Goal: Transaction & Acquisition: Purchase product/service

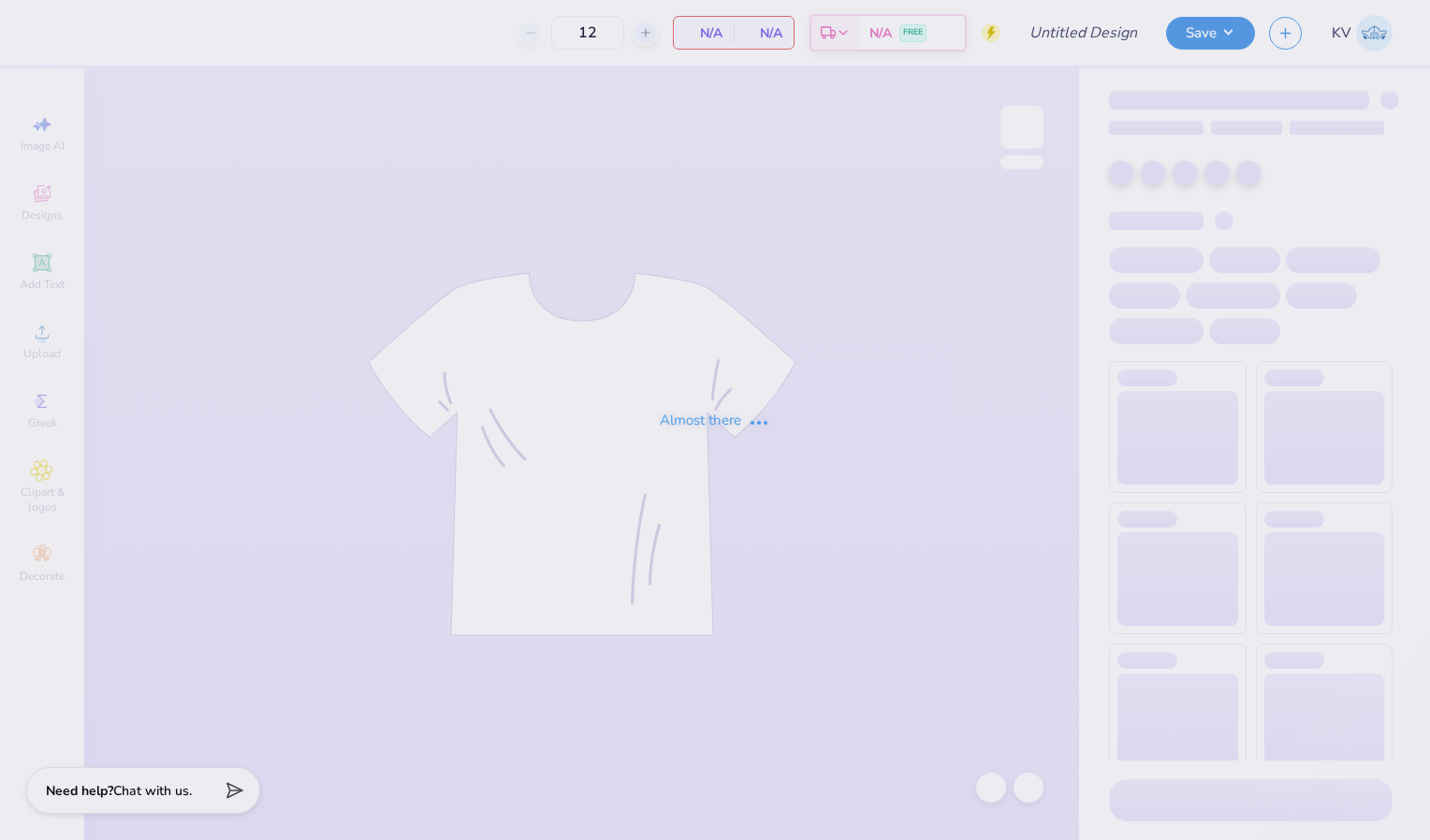
type input "aphi phifa!"
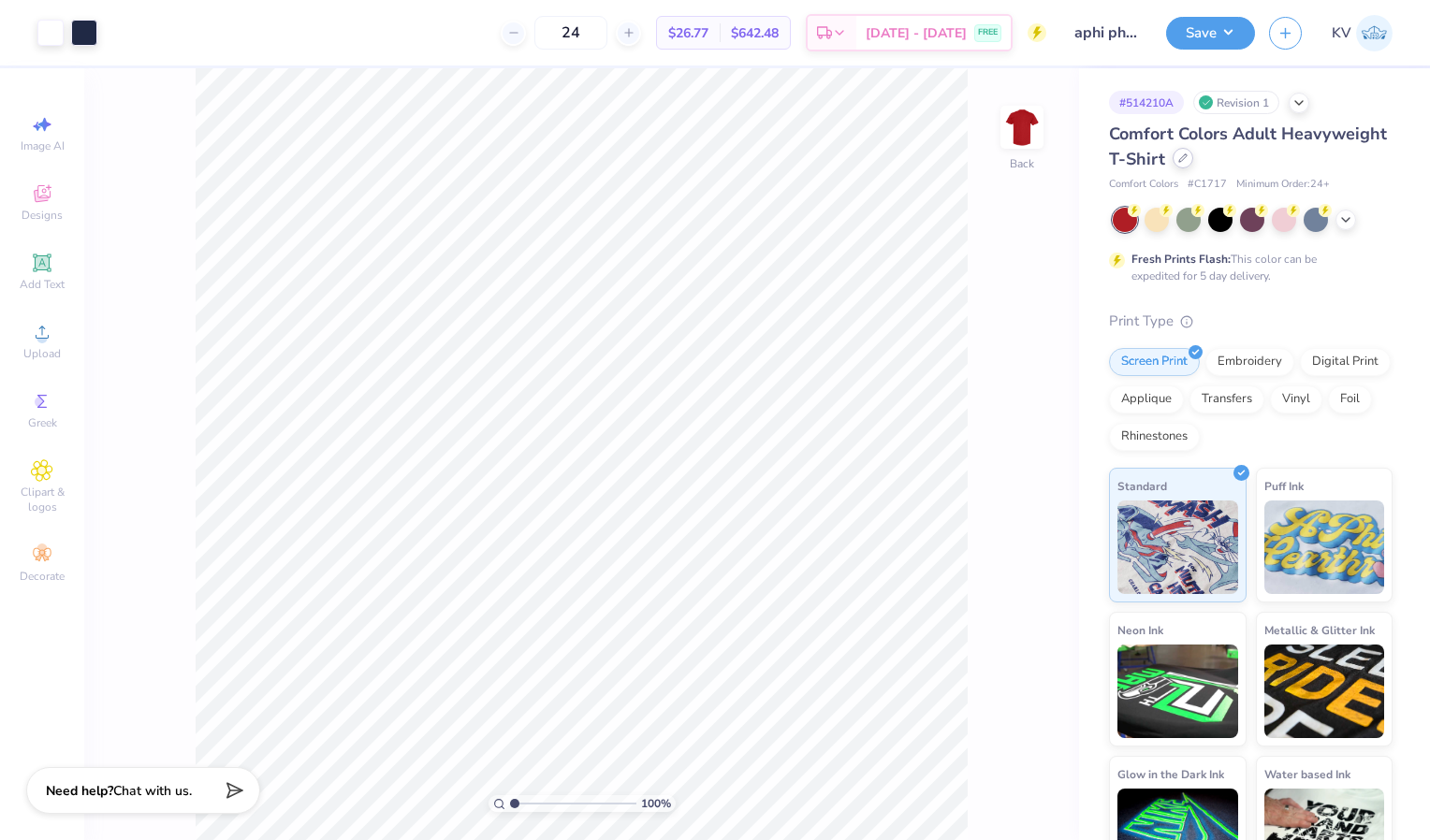
click at [1188, 155] on icon at bounding box center [1183, 158] width 9 height 9
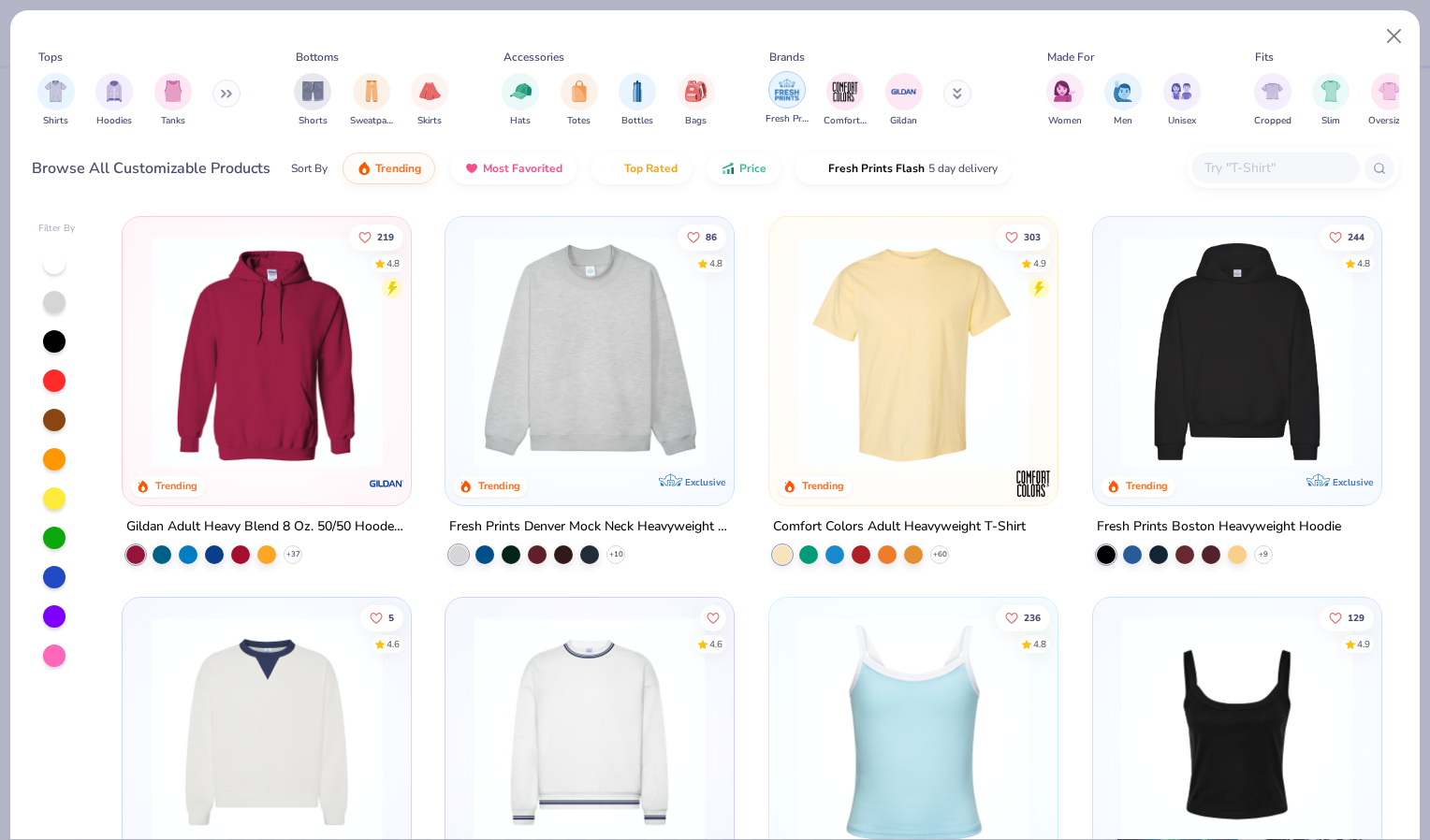
click at [787, 90] on img "filter for Fresh Prints" at bounding box center [787, 90] width 28 height 28
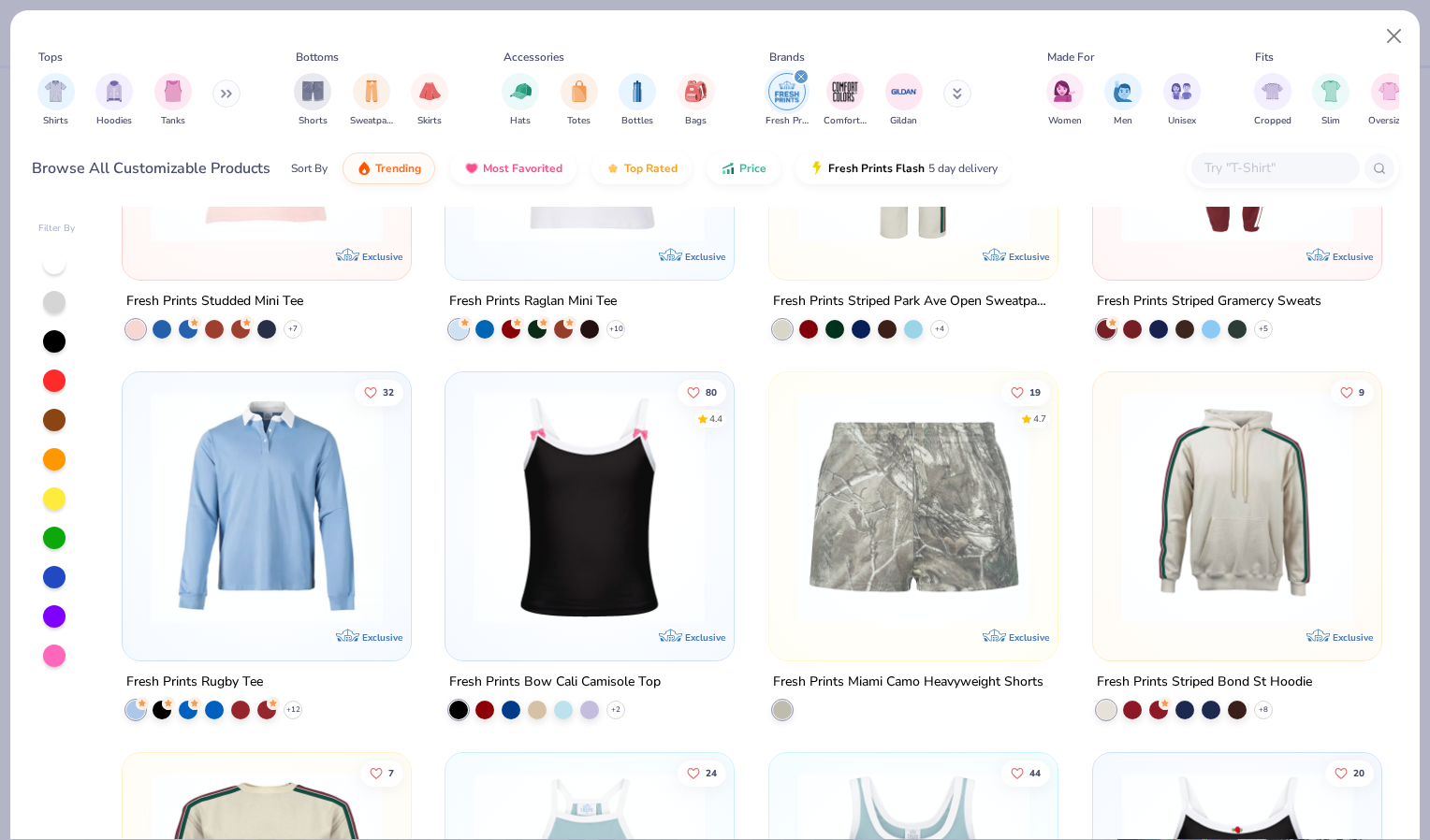
scroll to position [4418, 0]
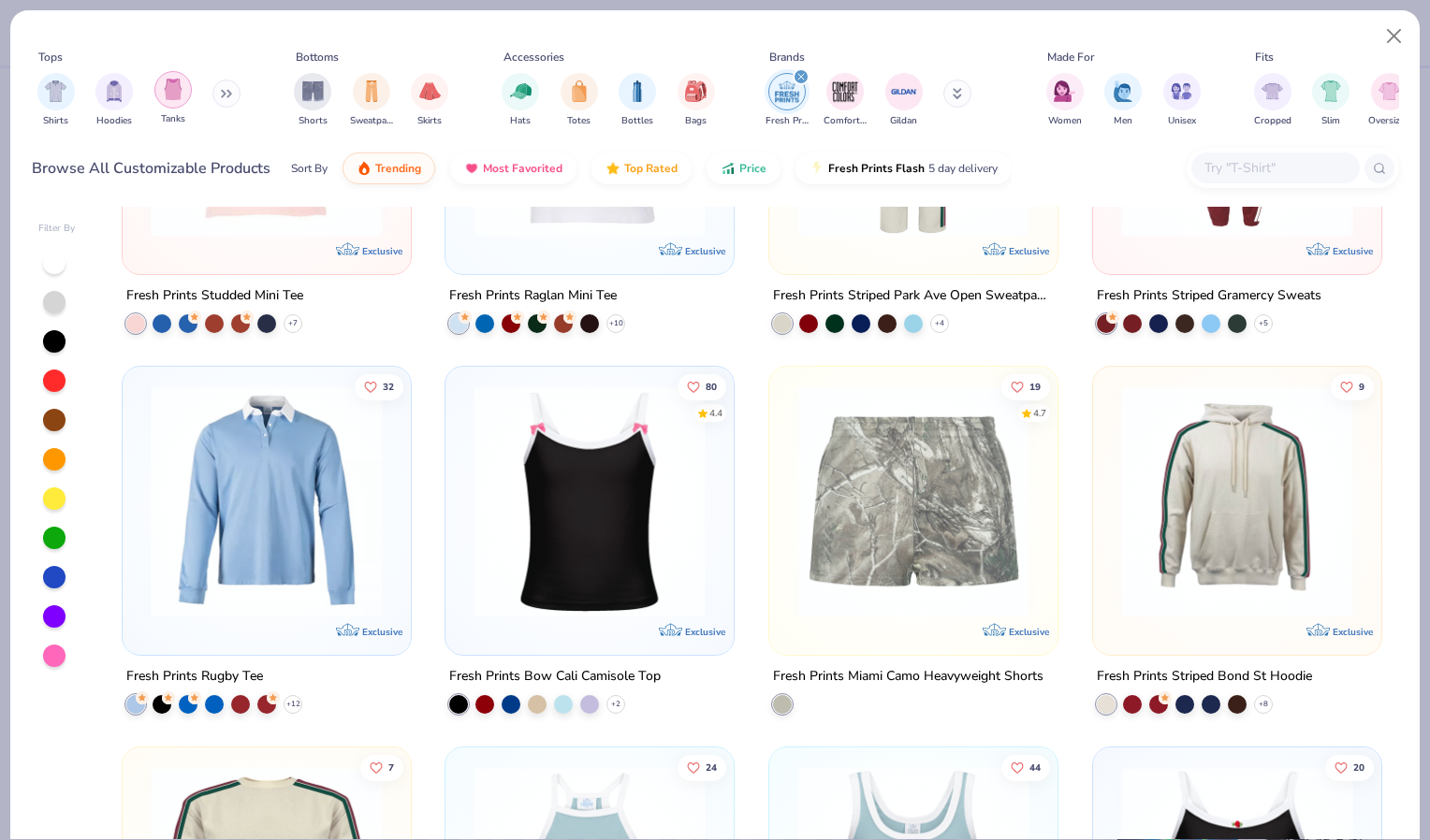
click at [178, 92] on img "filter for Tanks" at bounding box center [174, 89] width 21 height 22
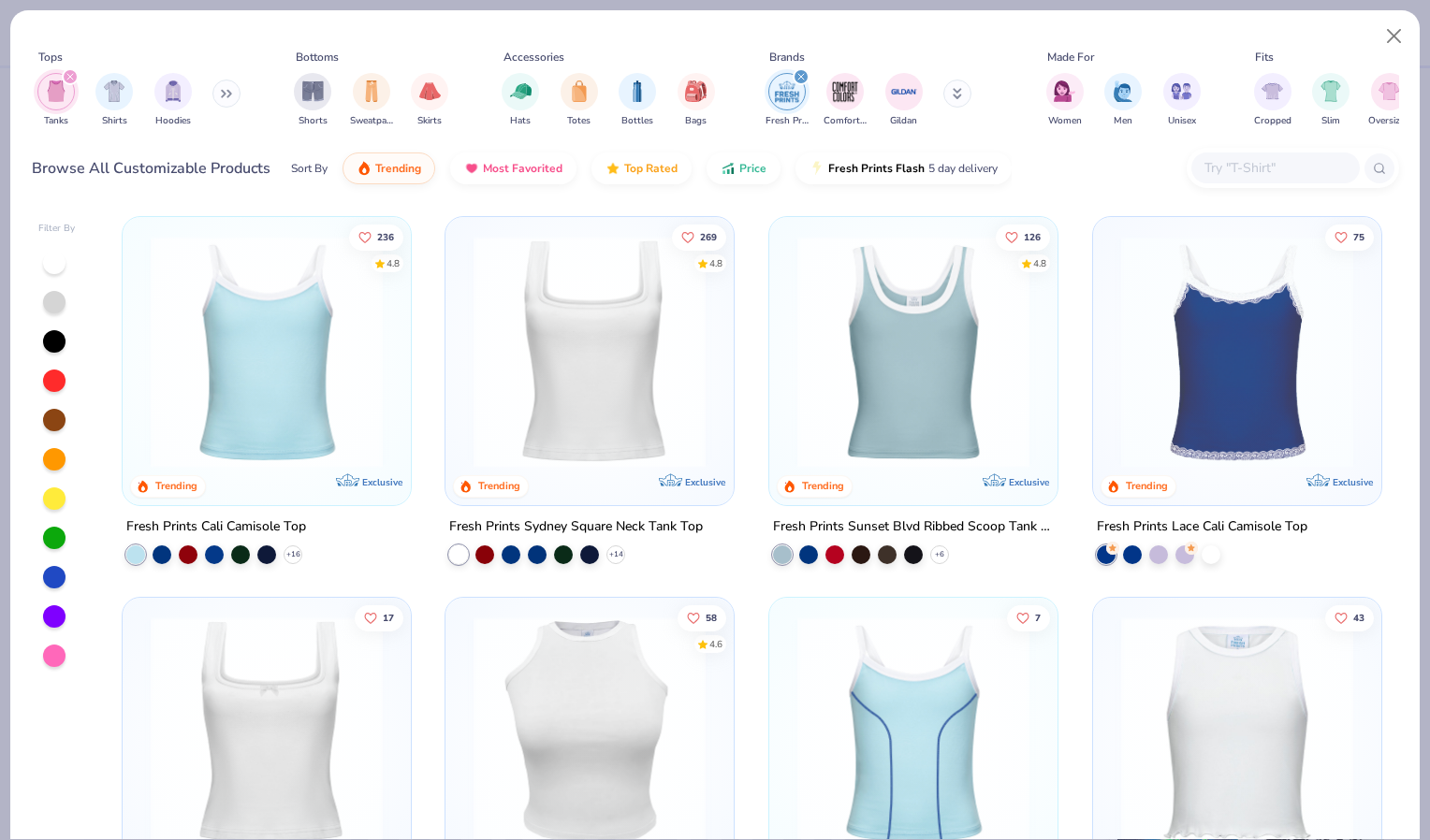
click at [225, 378] on img at bounding box center [266, 352] width 251 height 232
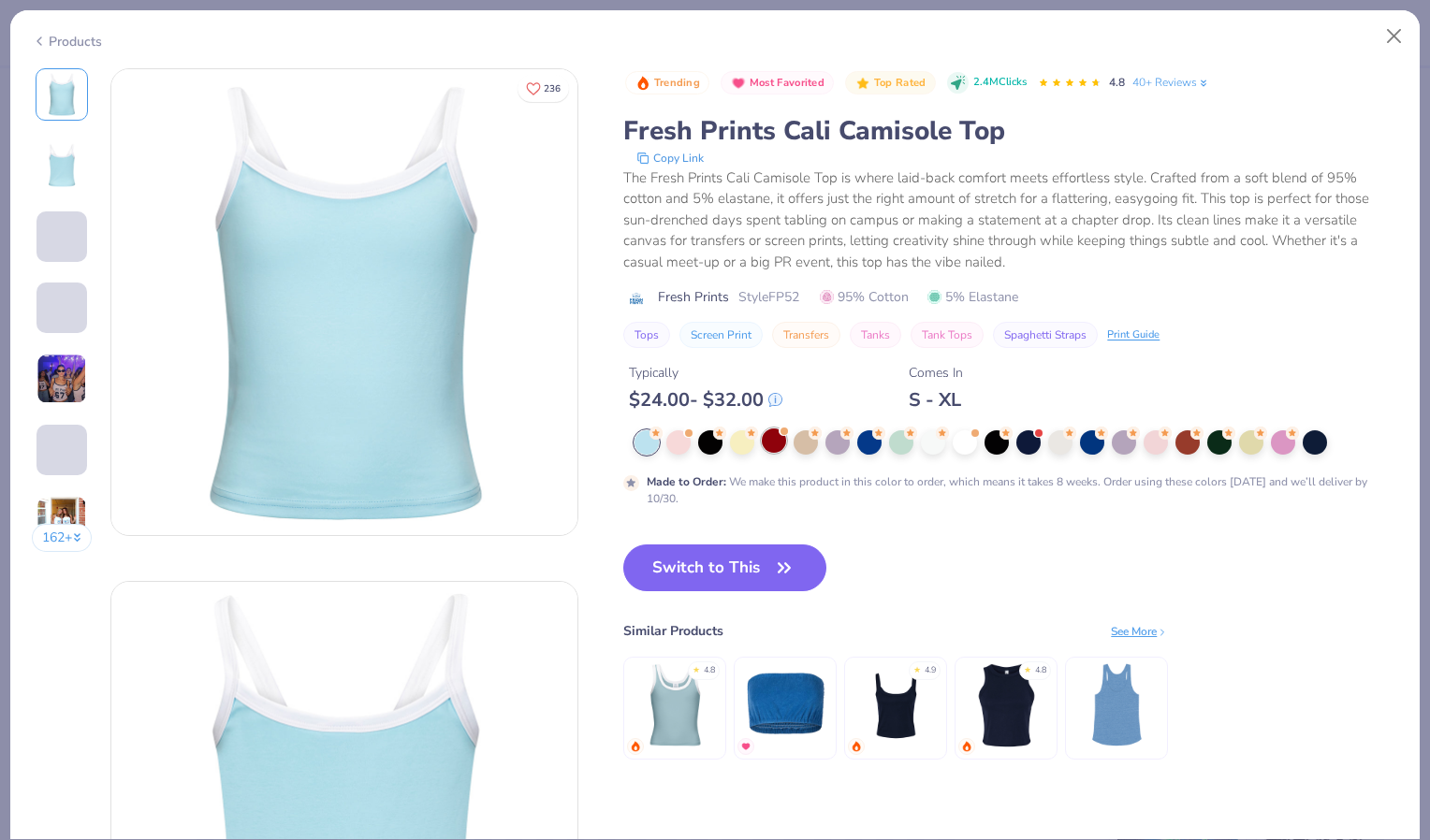
click at [774, 441] on div at bounding box center [775, 441] width 25 height 25
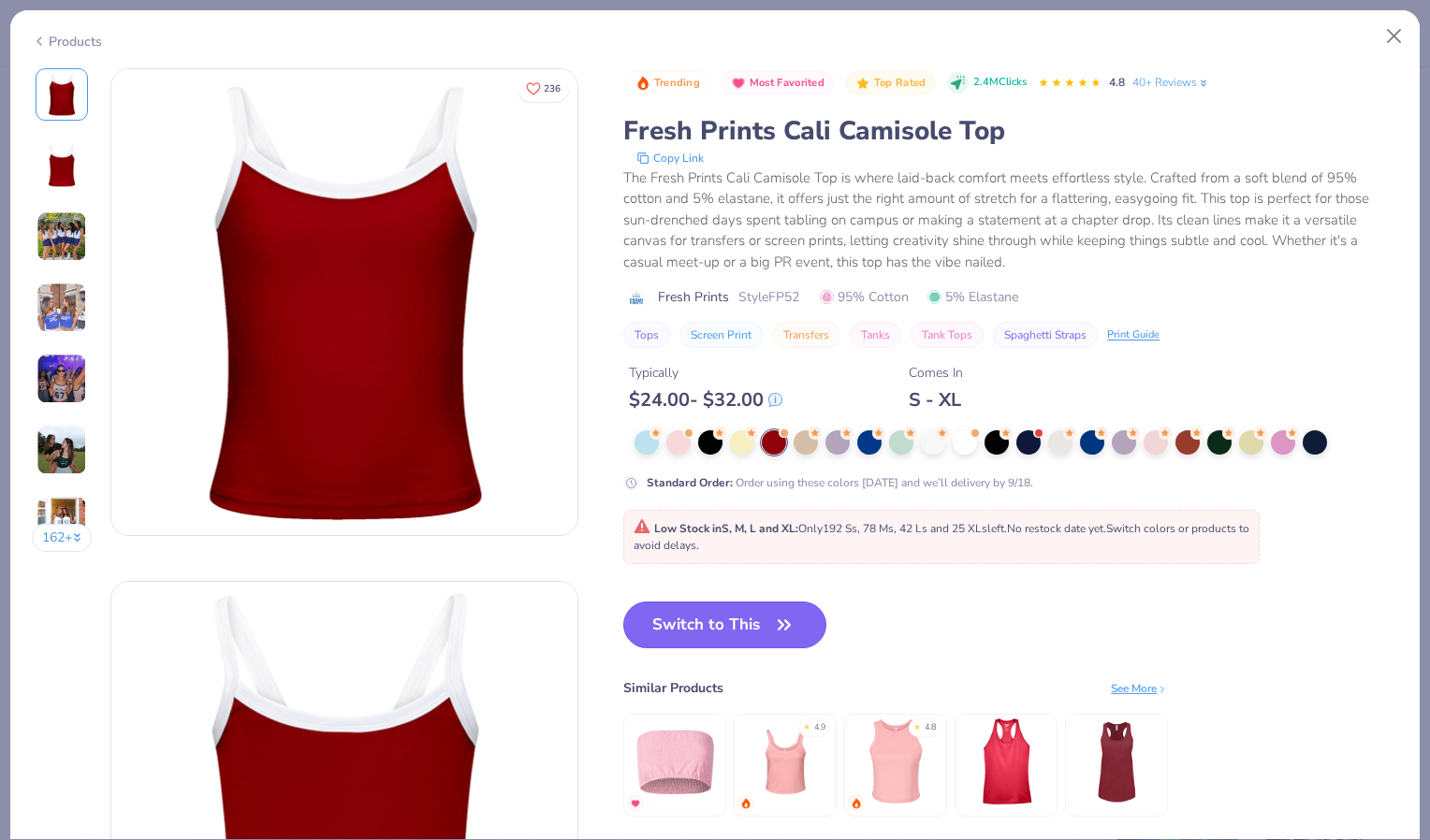
click at [694, 611] on button "Switch to This" at bounding box center [724, 625] width 203 height 46
type input "50"
type textarea "x"
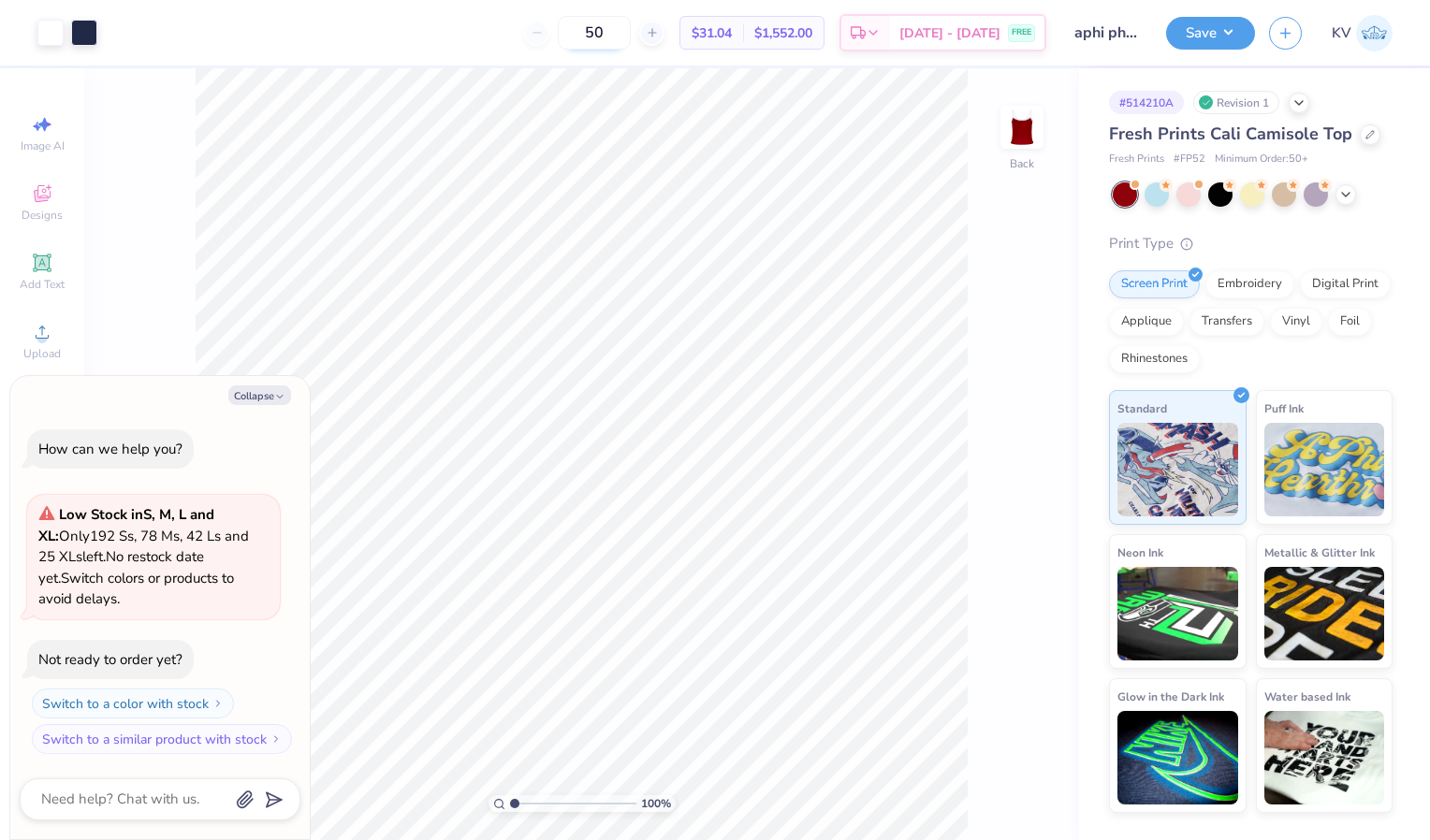
click at [631, 27] on input "50" at bounding box center [594, 33] width 73 height 34
type input "5"
type input "6"
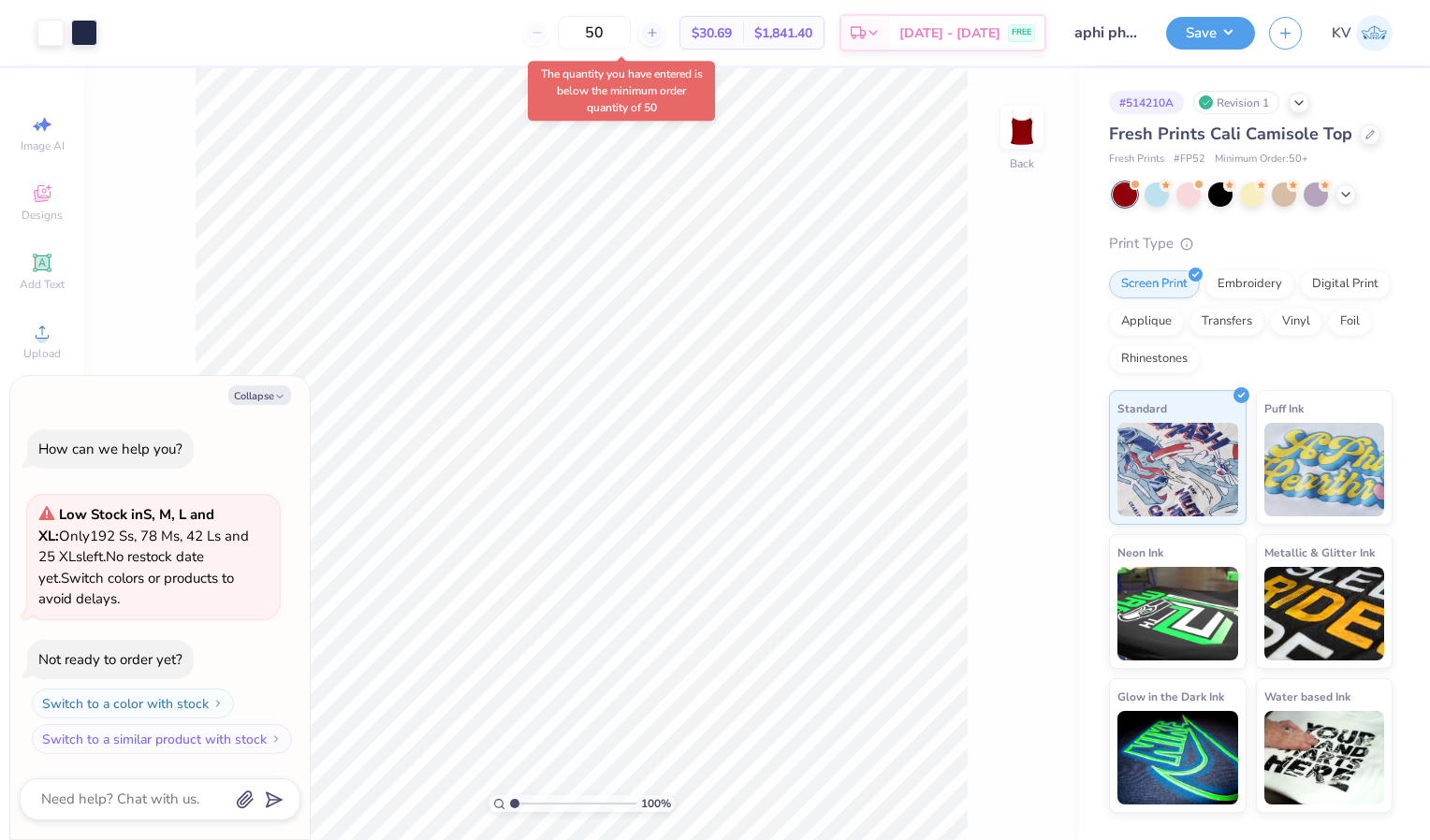
click at [621, 111] on body "Art colors 50 $30.69 Per Item $1,841.40 Total Est. Delivery [DATE] - [DATE] FRE…" at bounding box center [715, 420] width 1430 height 840
click at [631, 28] on input "50" at bounding box center [594, 33] width 73 height 34
type input "5"
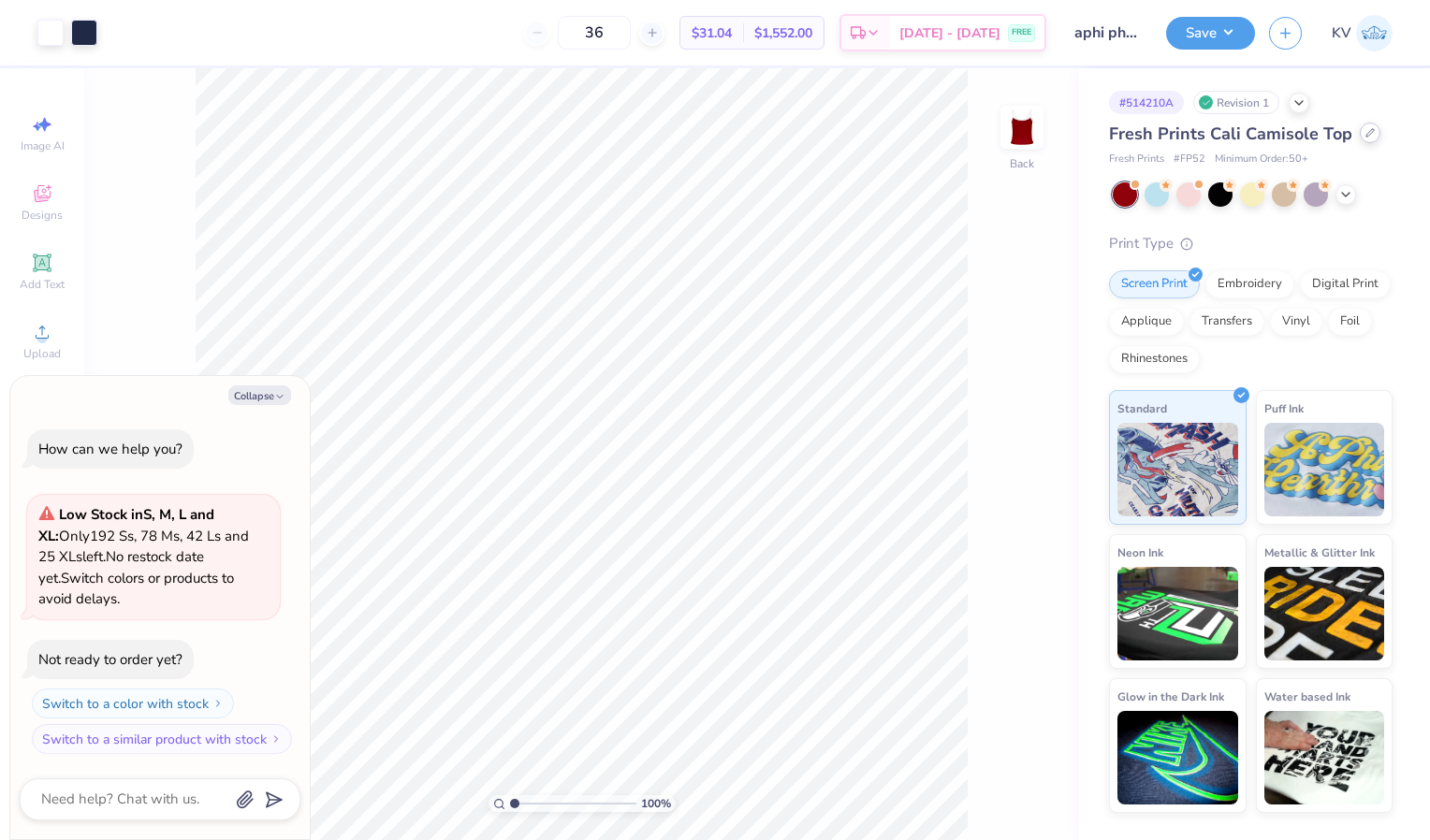
type input "50"
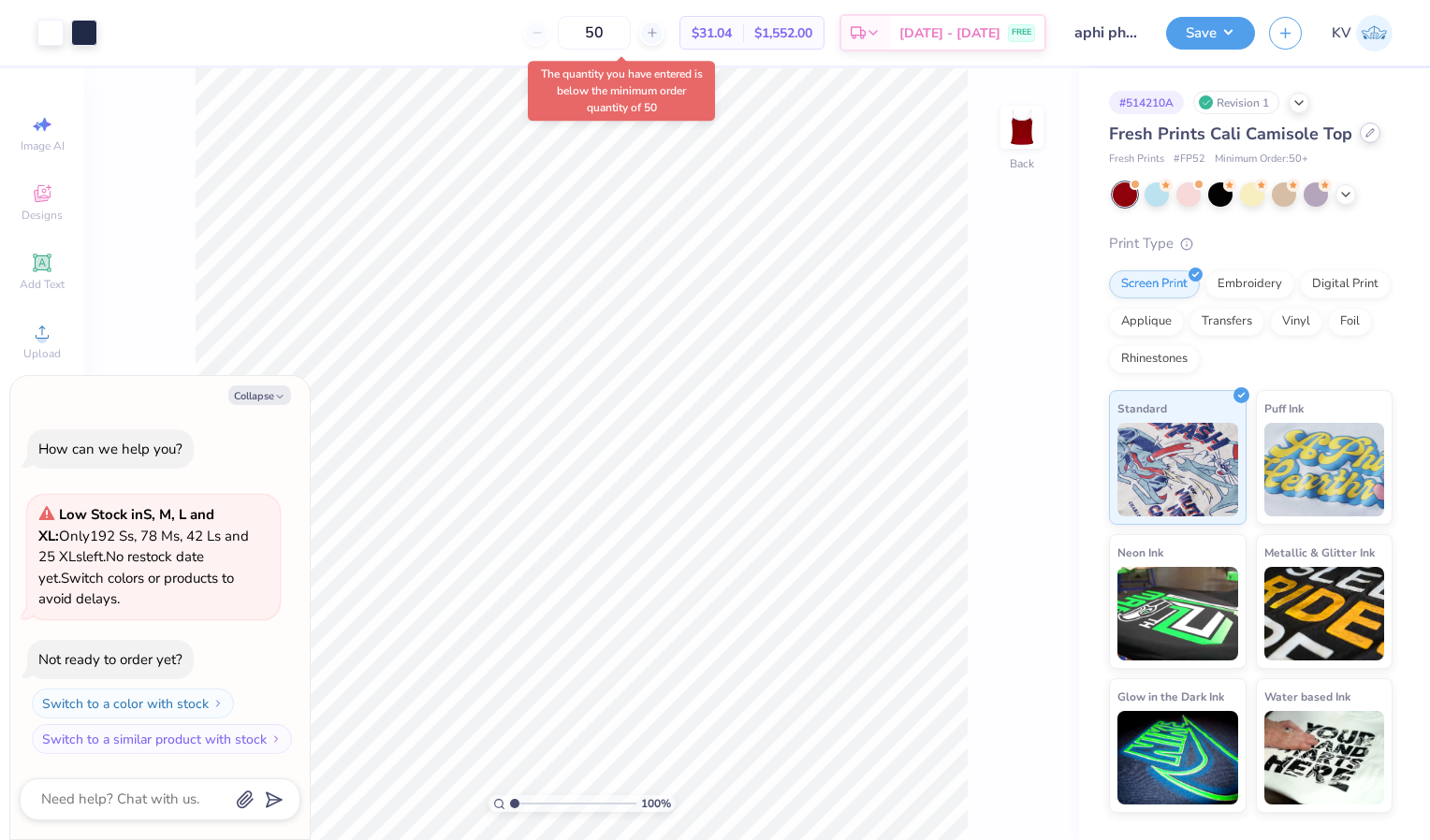
click at [1366, 131] on icon at bounding box center [1370, 133] width 9 height 9
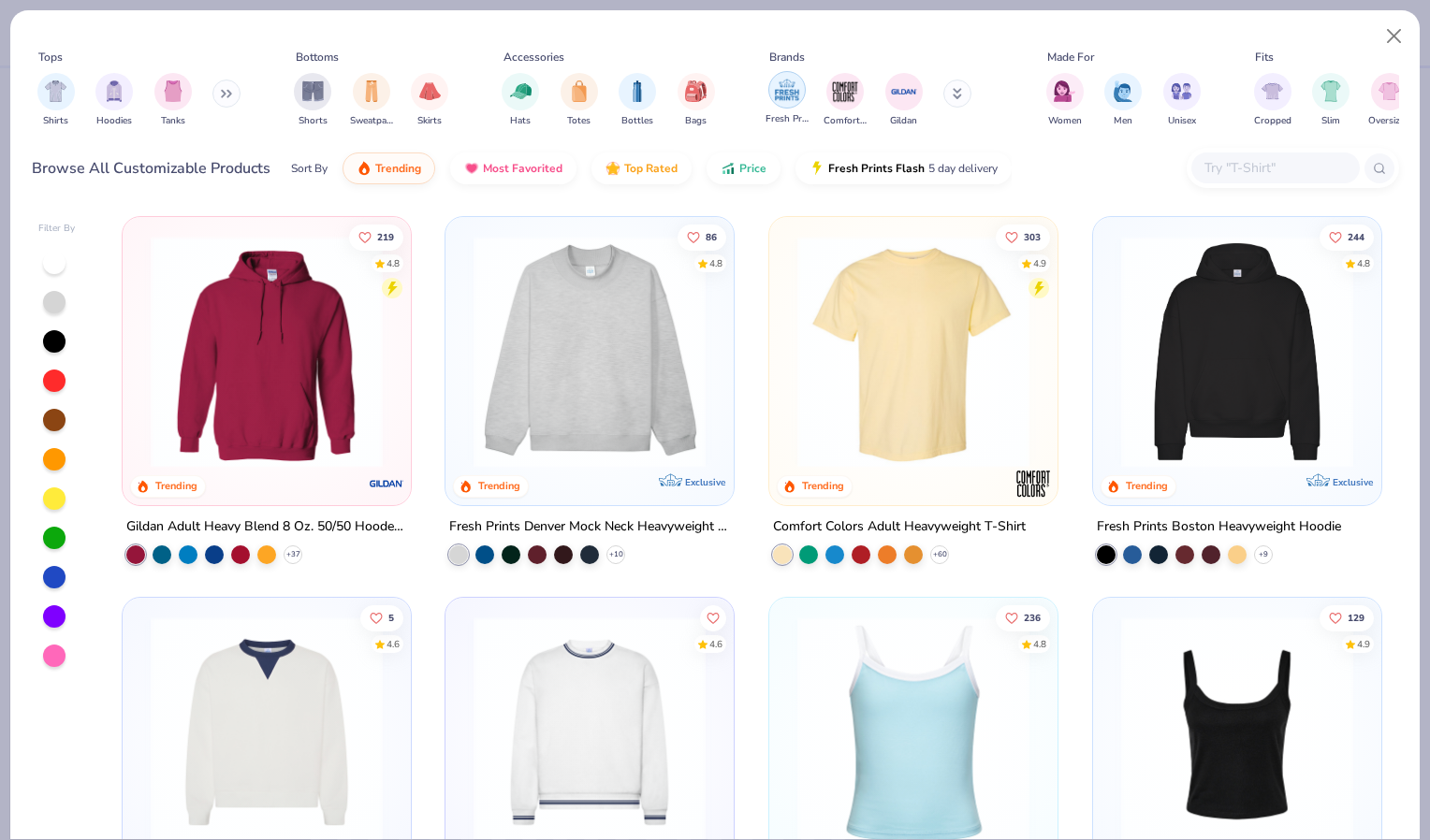
click at [790, 94] on img "filter for Fresh Prints" at bounding box center [787, 90] width 28 height 28
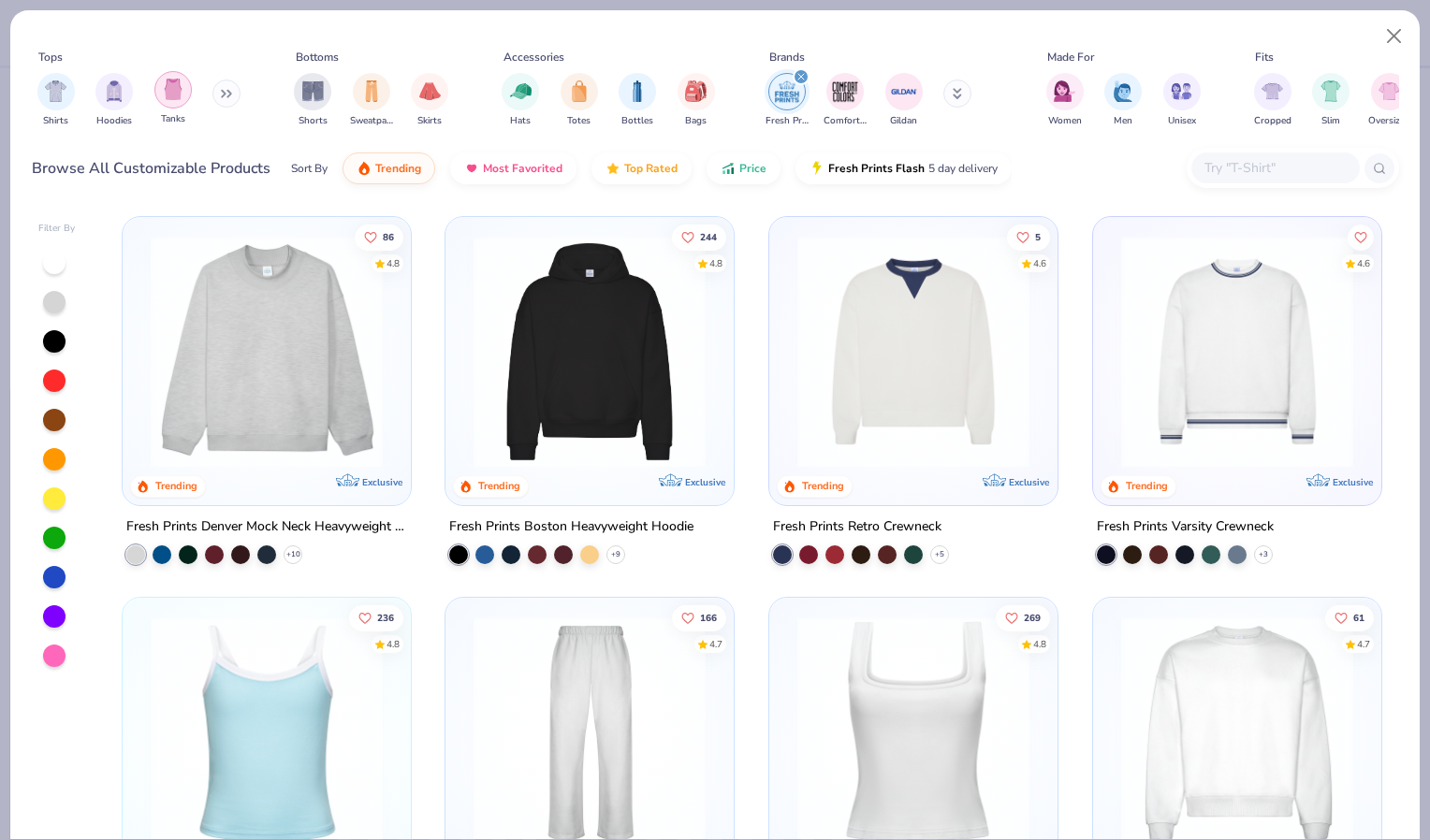
click at [169, 98] on img "filter for Tanks" at bounding box center [174, 89] width 21 height 22
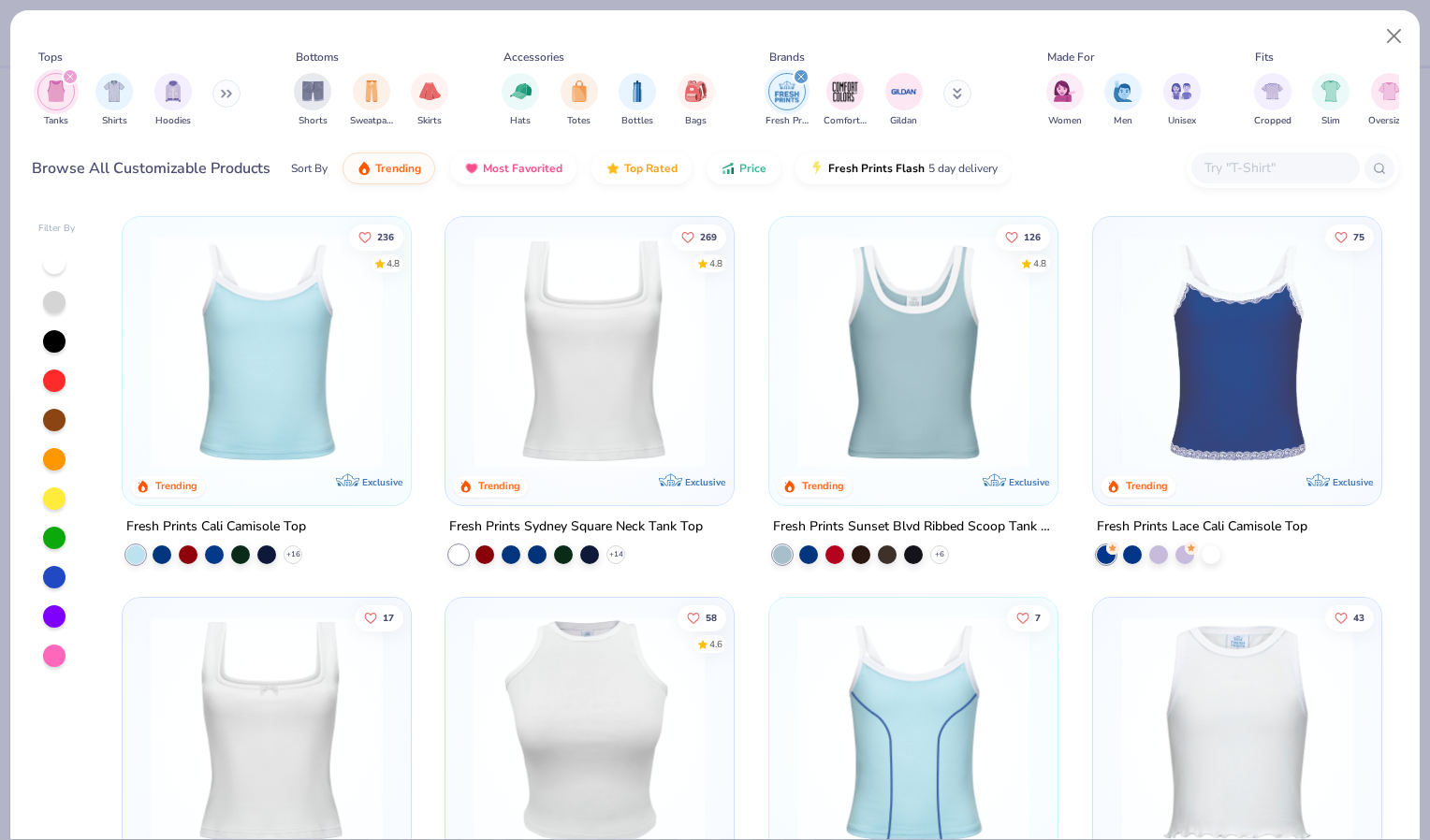
click at [613, 356] on img at bounding box center [590, 352] width 251 height 232
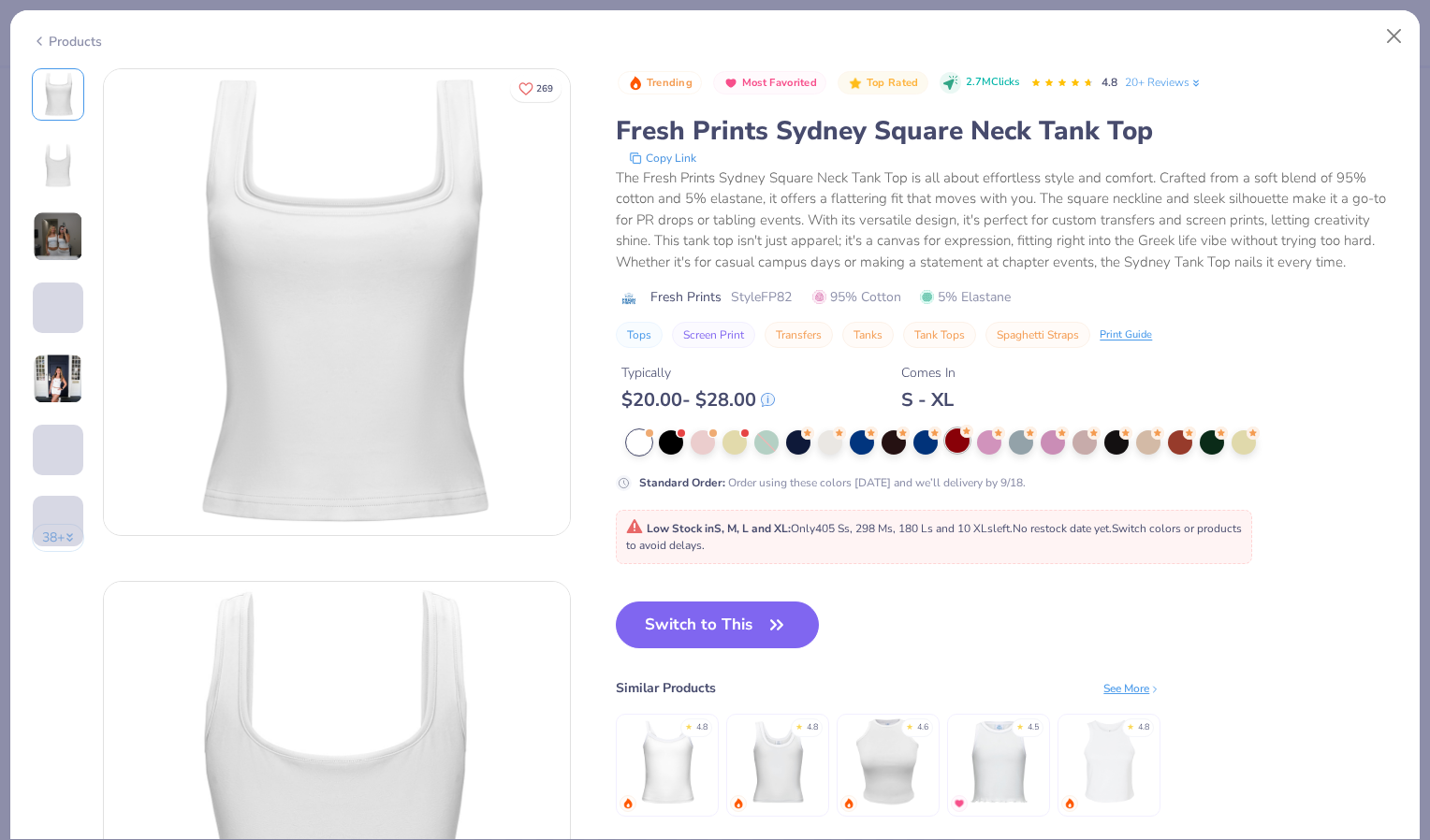
click at [954, 453] on div at bounding box center [958, 441] width 25 height 25
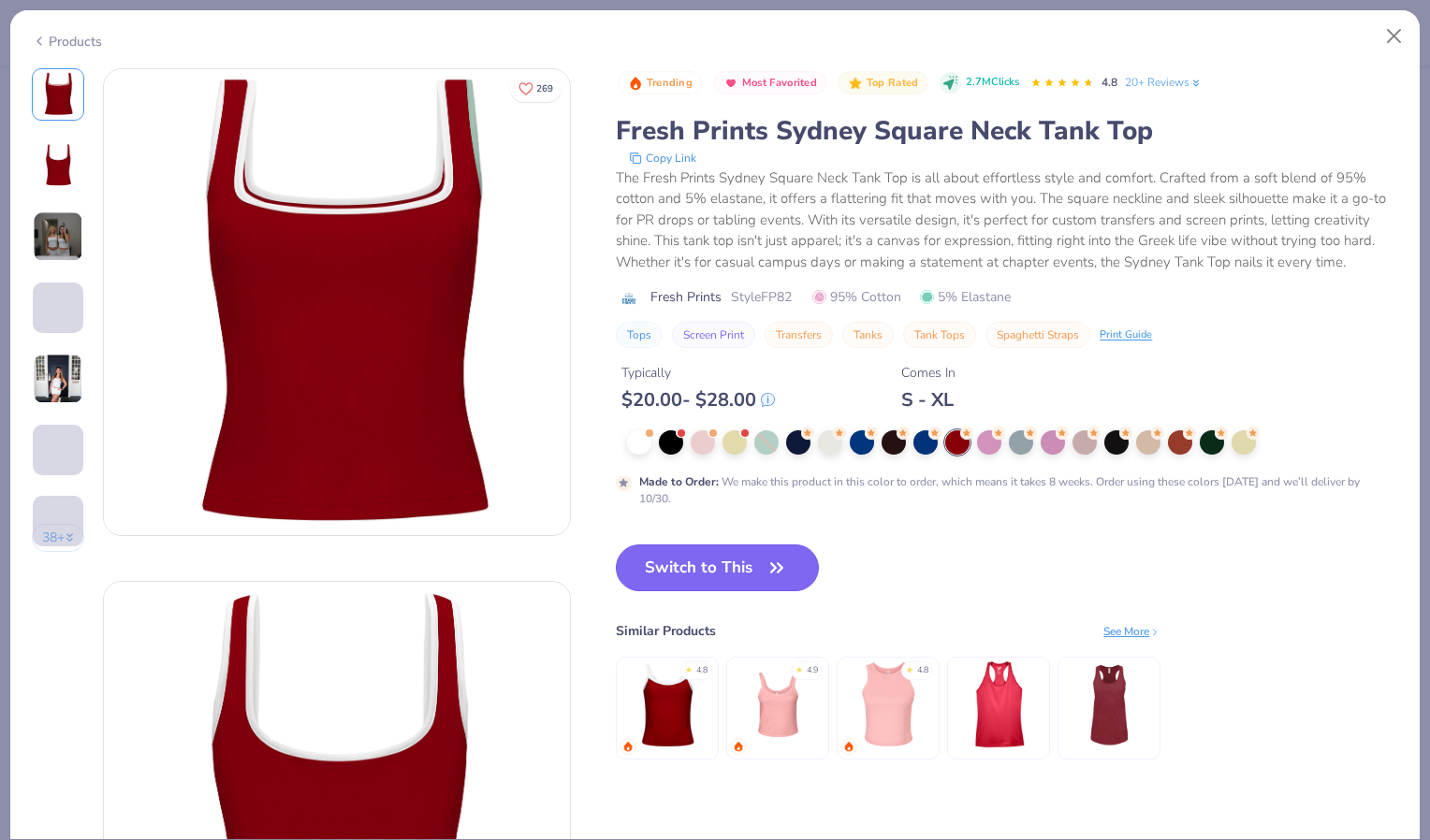
click at [749, 588] on button "Switch to This" at bounding box center [718, 568] width 203 height 46
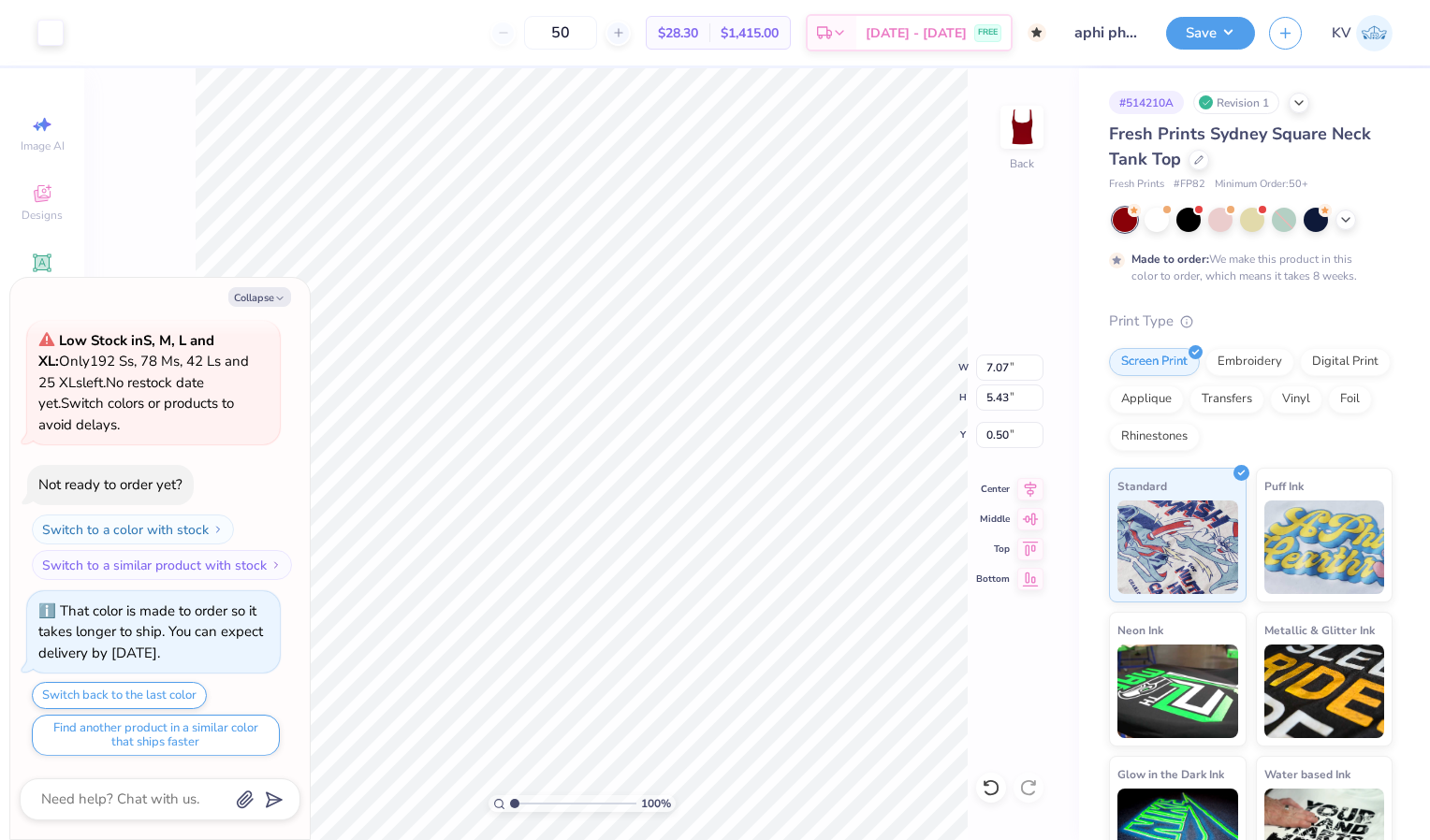
type textarea "x"
